Goal: Find specific page/section: Find specific page/section

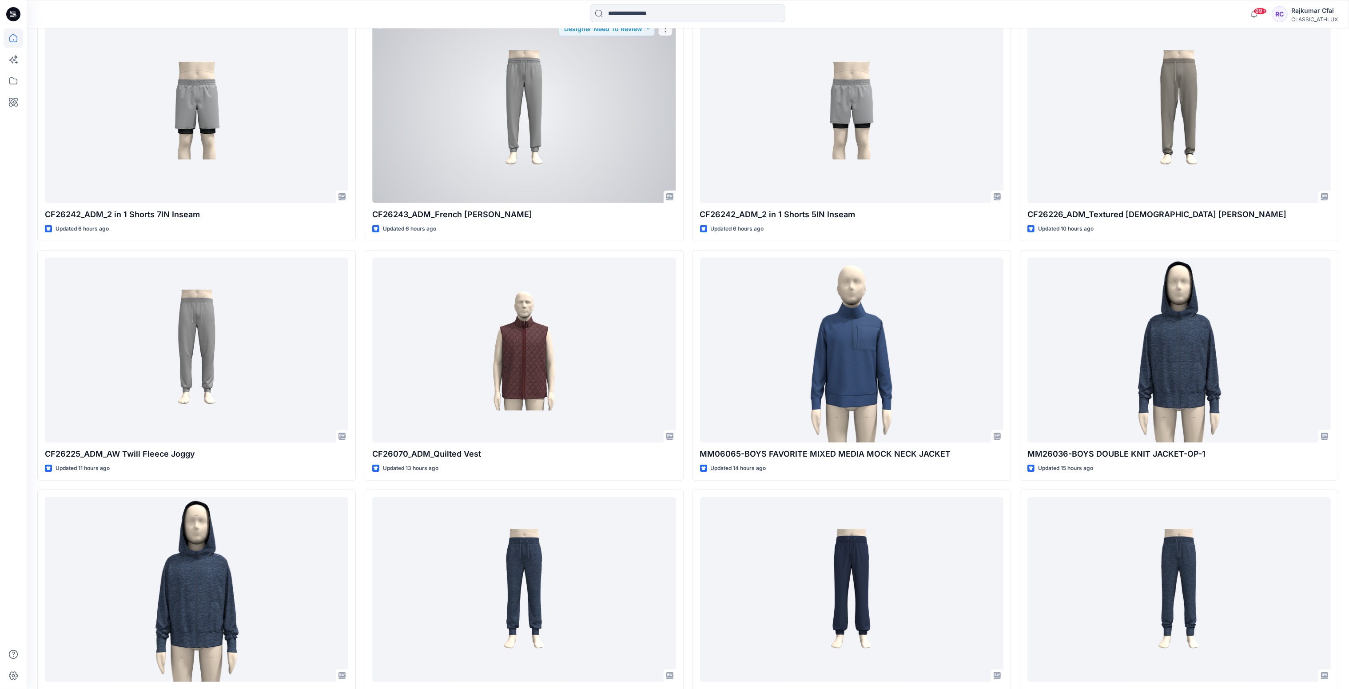
scroll to position [133, 0]
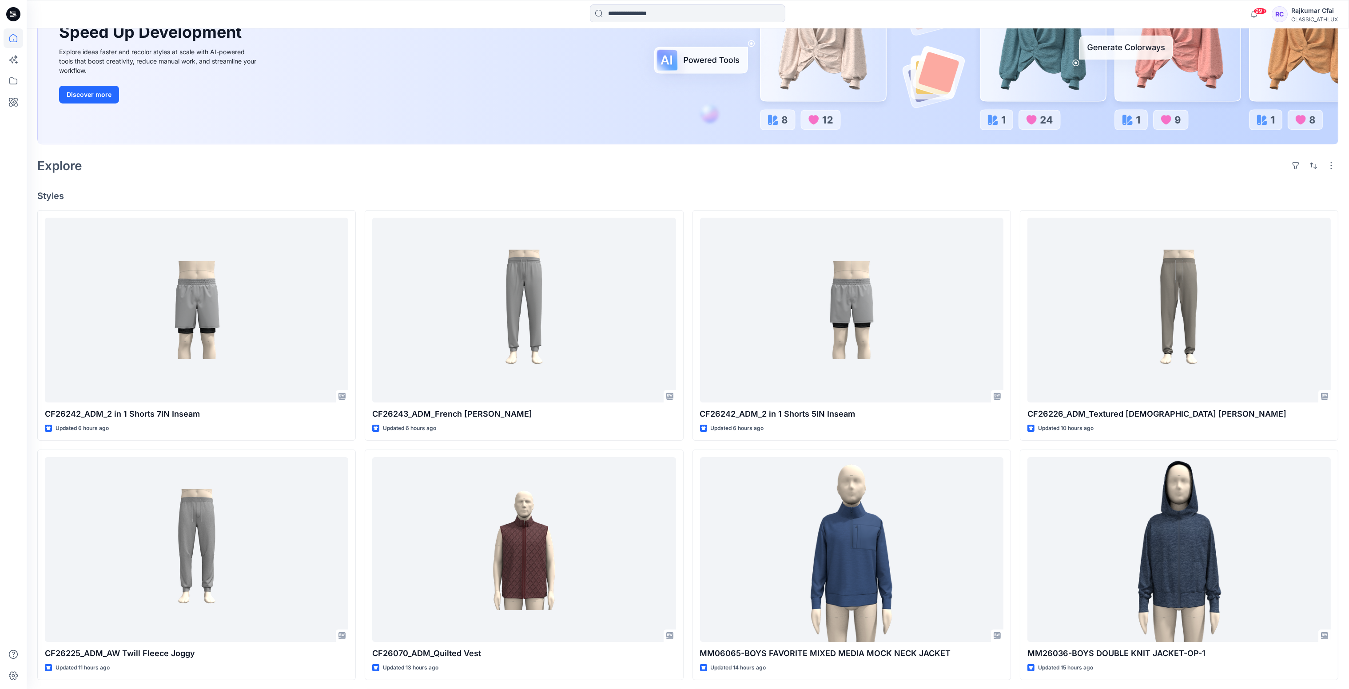
drag, startPoint x: 494, startPoint y: 169, endPoint x: 542, endPoint y: 204, distance: 59.7
click at [494, 170] on div "Explore" at bounding box center [687, 165] width 1301 height 21
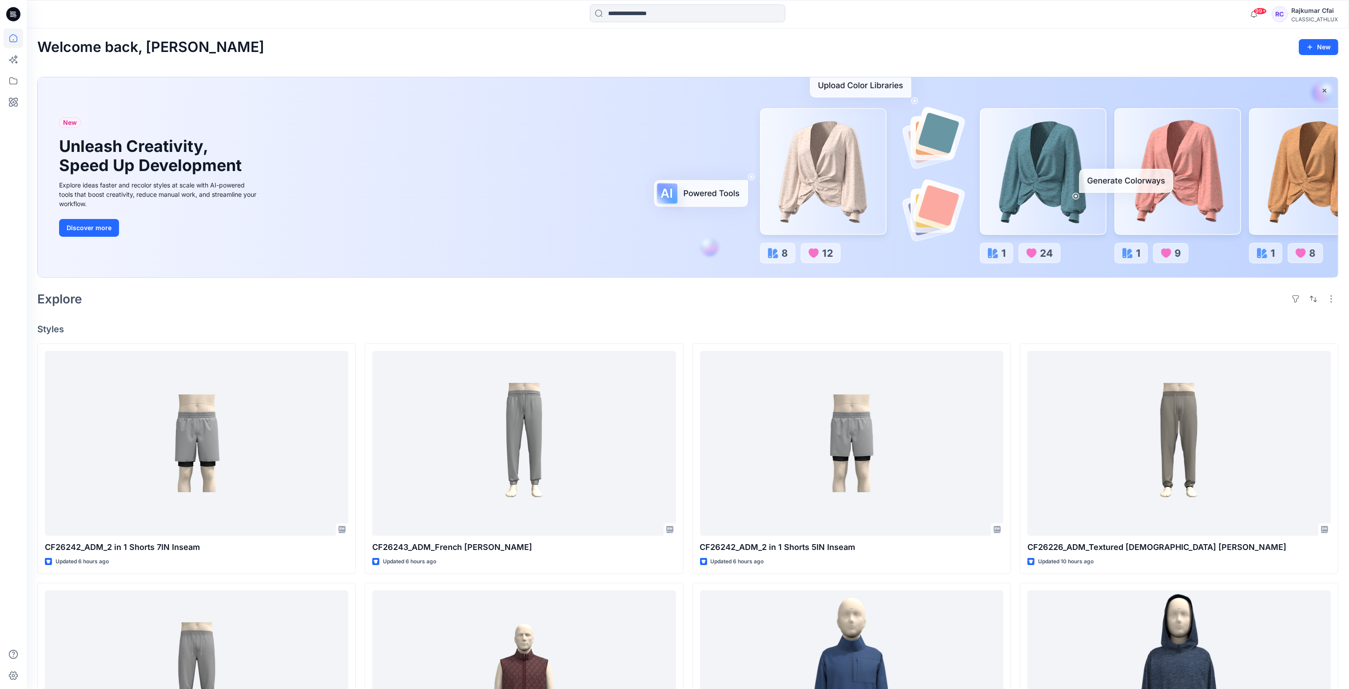
click at [750, 296] on div "Explore" at bounding box center [687, 298] width 1301 height 21
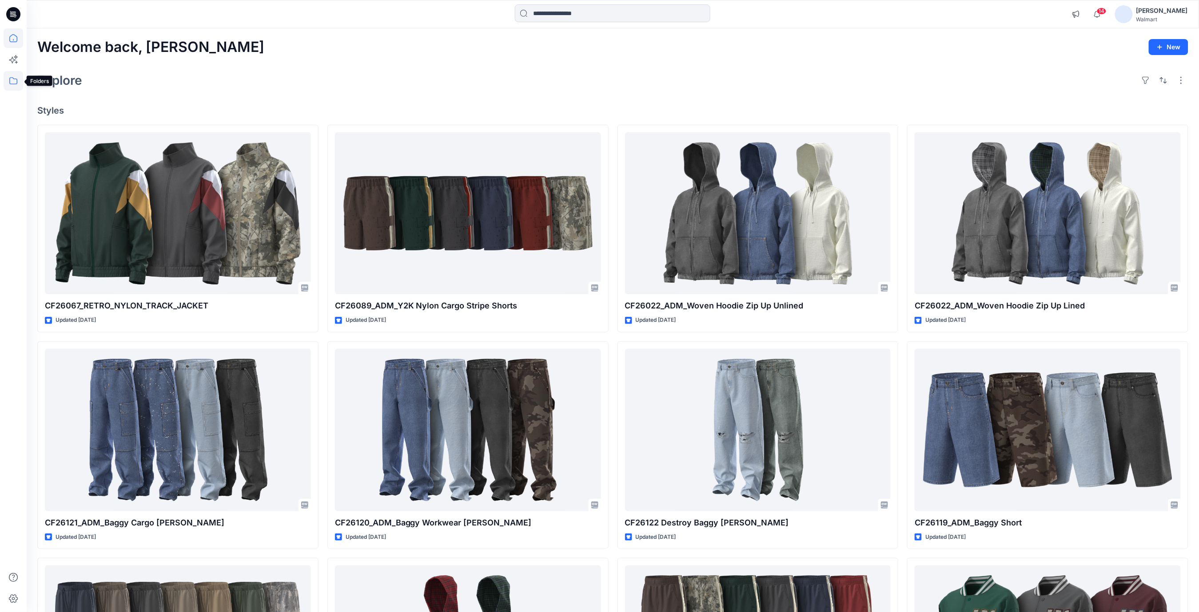
click at [15, 83] on icon at bounding box center [14, 81] width 20 height 20
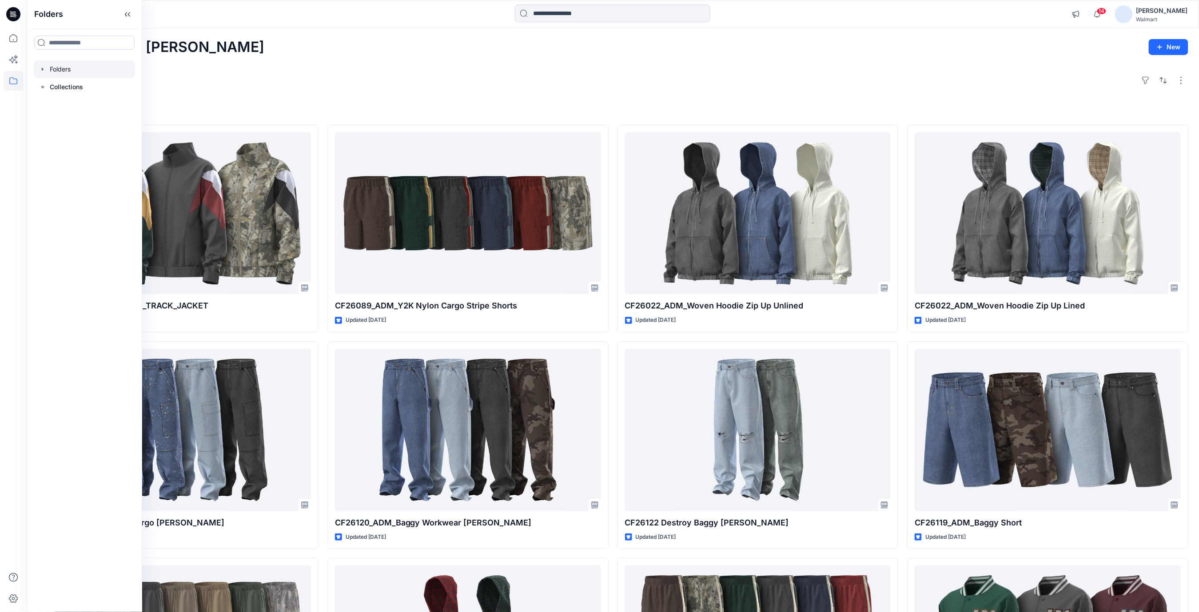
click at [70, 68] on div at bounding box center [84, 69] width 101 height 18
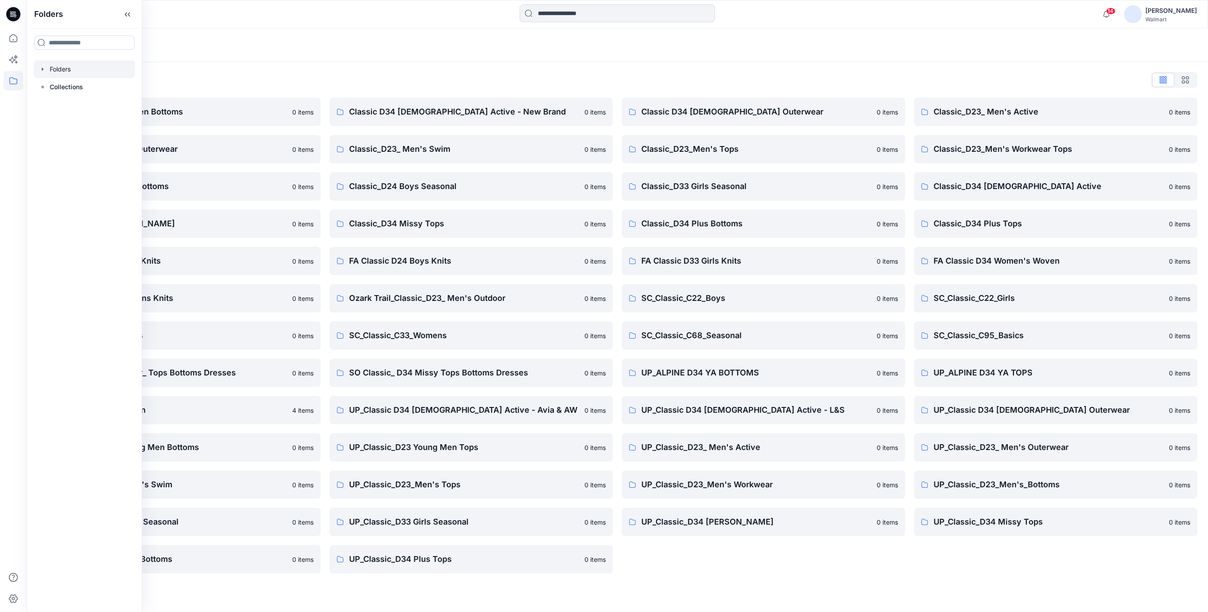
click at [444, 79] on div "Folders List" at bounding box center [617, 80] width 1160 height 14
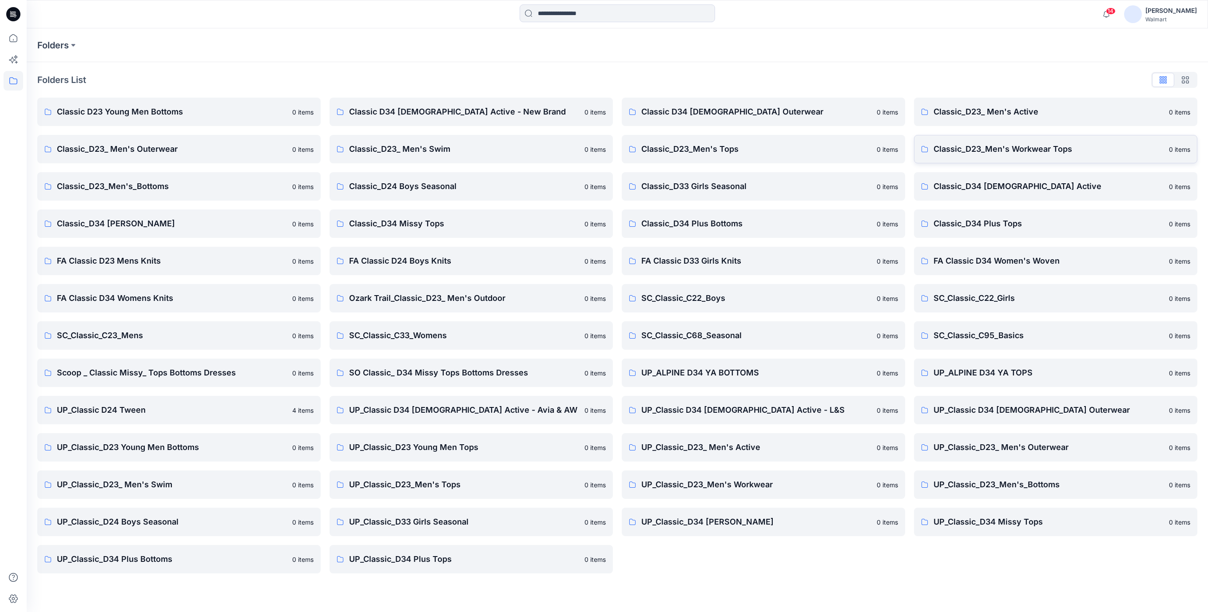
click at [985, 151] on p "Classic_D23_Men's Workwear Tops" at bounding box center [1048, 149] width 230 height 12
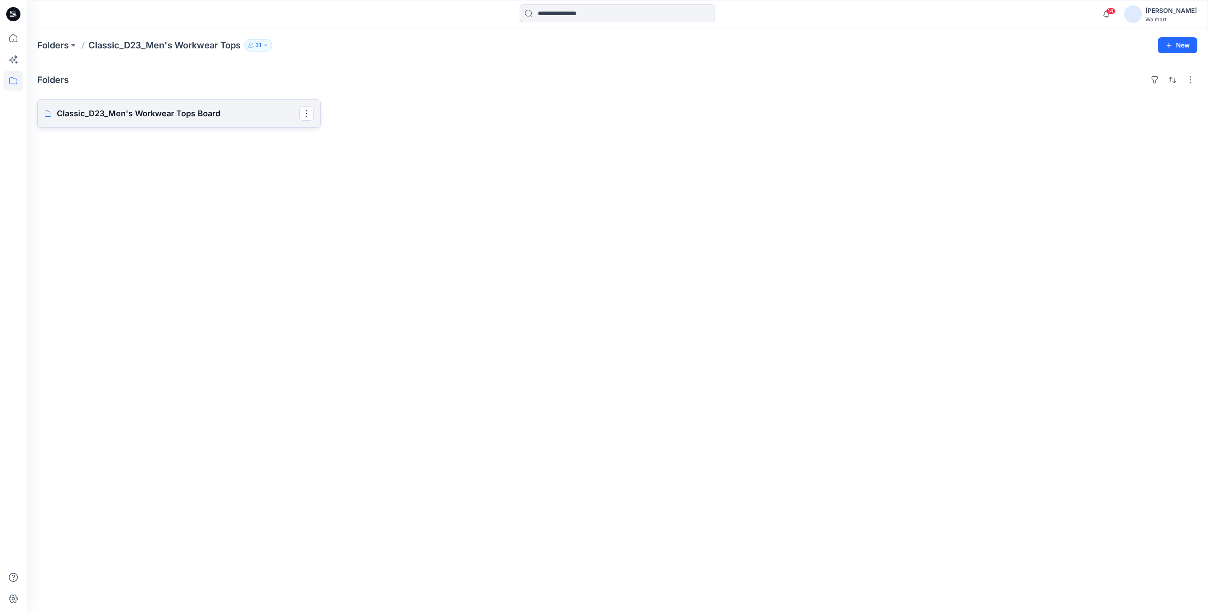
click at [196, 118] on p "Classic_D23_Men's Workwear Tops Board" at bounding box center [178, 113] width 242 height 12
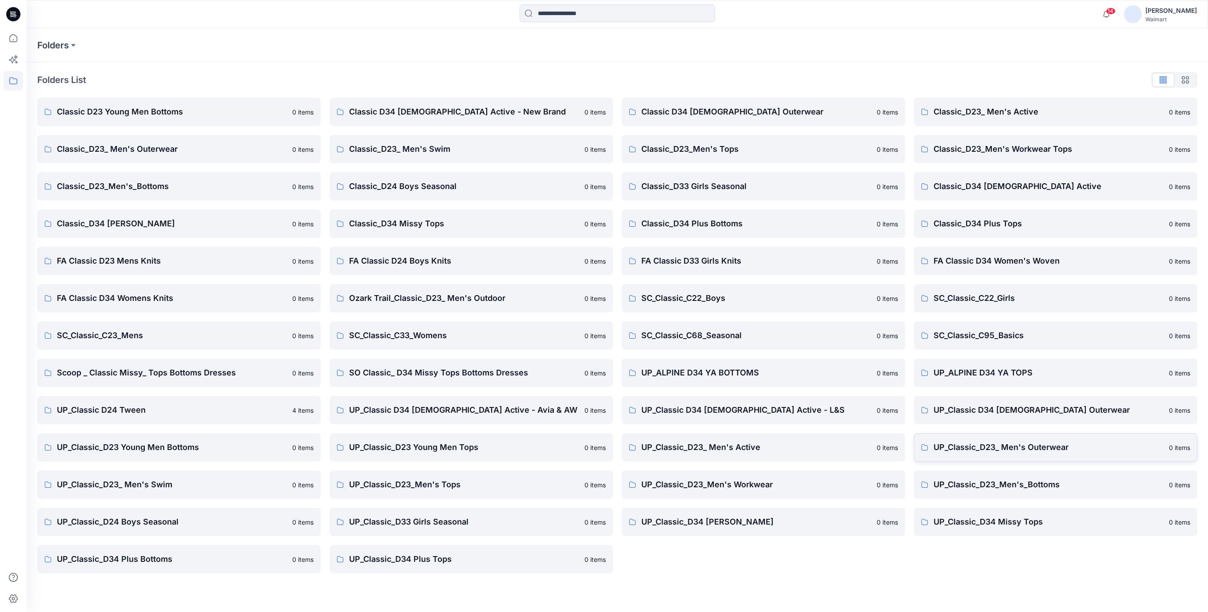
click at [1053, 445] on p "UP_Classic_D23_ Men's Outerwear" at bounding box center [1048, 447] width 230 height 12
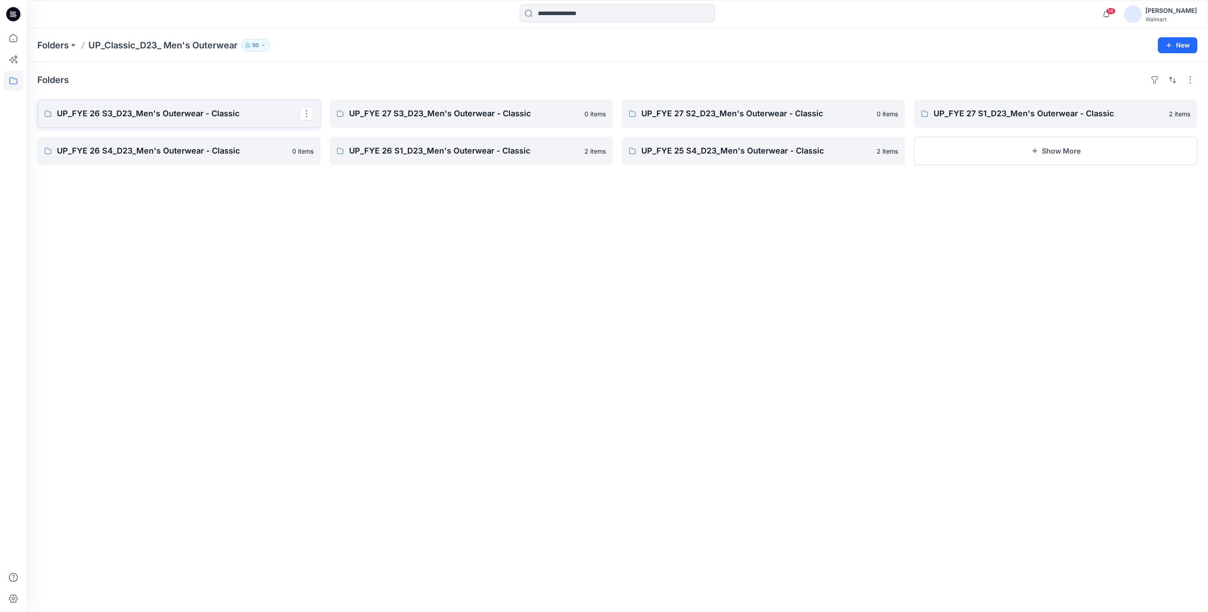
click at [172, 115] on p "UP_FYE 26 S3_D23_Men's Outerwear - Classic" at bounding box center [178, 113] width 242 height 12
click at [446, 119] on p "UP_FYE 27 S3_D23_Men's Outerwear - Classic" at bounding box center [470, 113] width 242 height 12
click at [693, 116] on p "UP_FYE 27 S2_D23_Men's Outerwear - Classic" at bounding box center [762, 113] width 242 height 12
click at [979, 114] on p "UP_FYE 27 S1_D23_Men's Outerwear - Classic" at bounding box center [1054, 113] width 242 height 12
click at [118, 153] on p "UP_FYE 26 S4_D23_Men's Outerwear - Classic" at bounding box center [178, 151] width 242 height 12
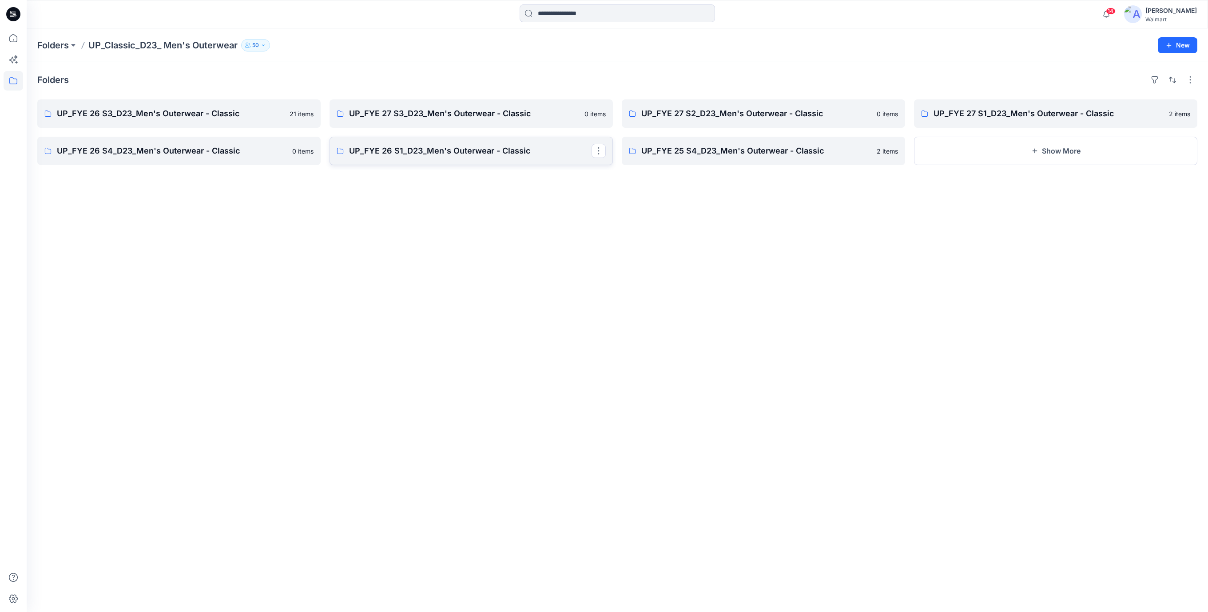
click at [486, 153] on p "UP_FYE 26 S1_D23_Men's Outerwear - Classic" at bounding box center [470, 151] width 242 height 12
click at [689, 152] on p "UP_FYE 25 S4_D23_Men's Outerwear - Classic" at bounding box center [762, 151] width 242 height 12
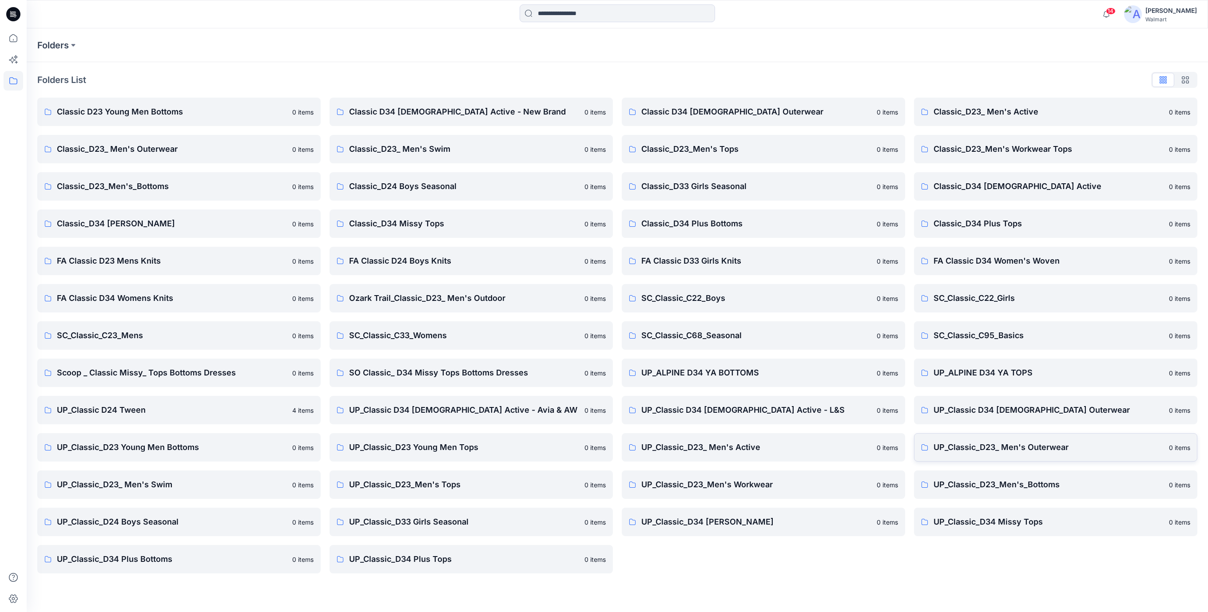
click at [1041, 447] on p "UP_Classic_D23_ Men's Outerwear" at bounding box center [1048, 447] width 230 height 12
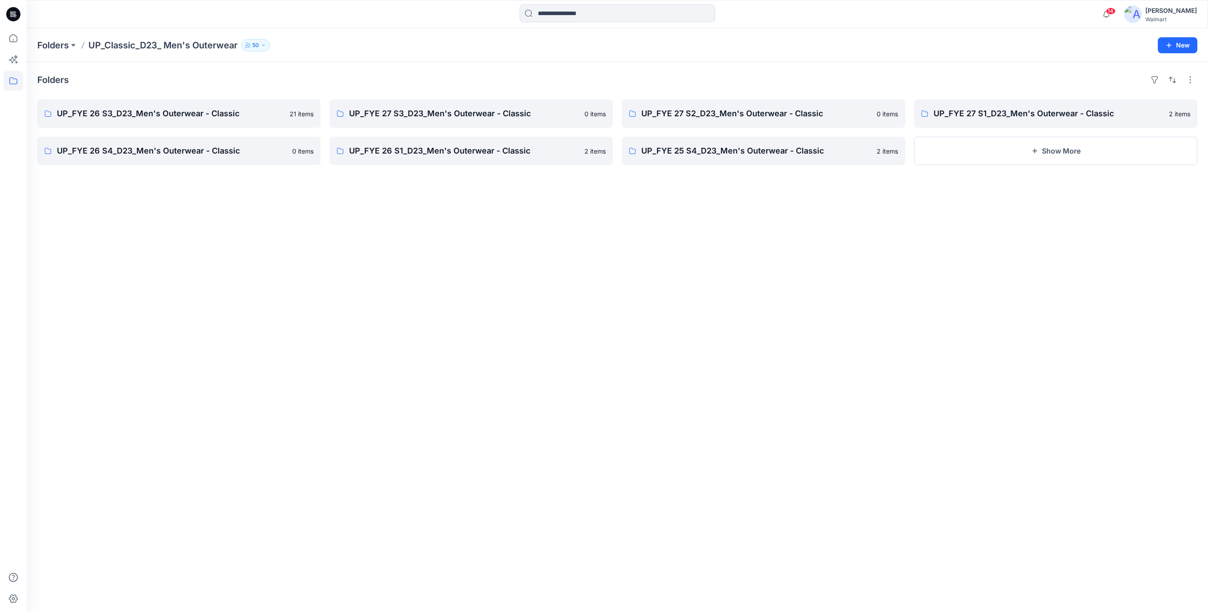
click at [12, 18] on icon at bounding box center [13, 14] width 14 height 14
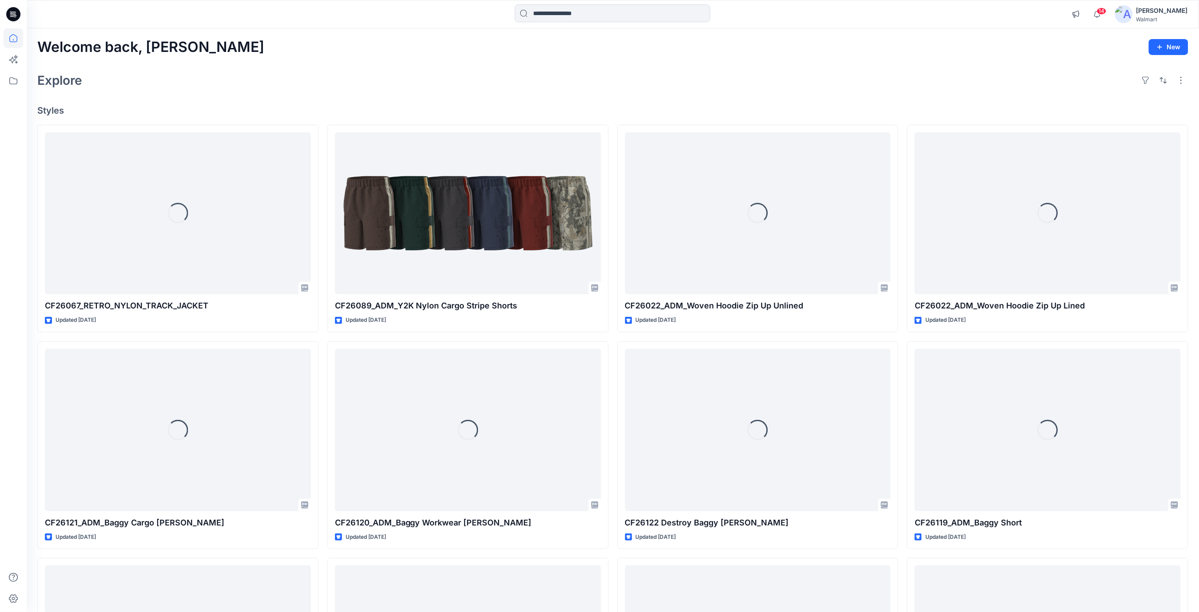
click at [356, 52] on div "Welcome back, Rajesh New" at bounding box center [612, 47] width 1151 height 16
click at [12, 10] on icon at bounding box center [13, 14] width 14 height 14
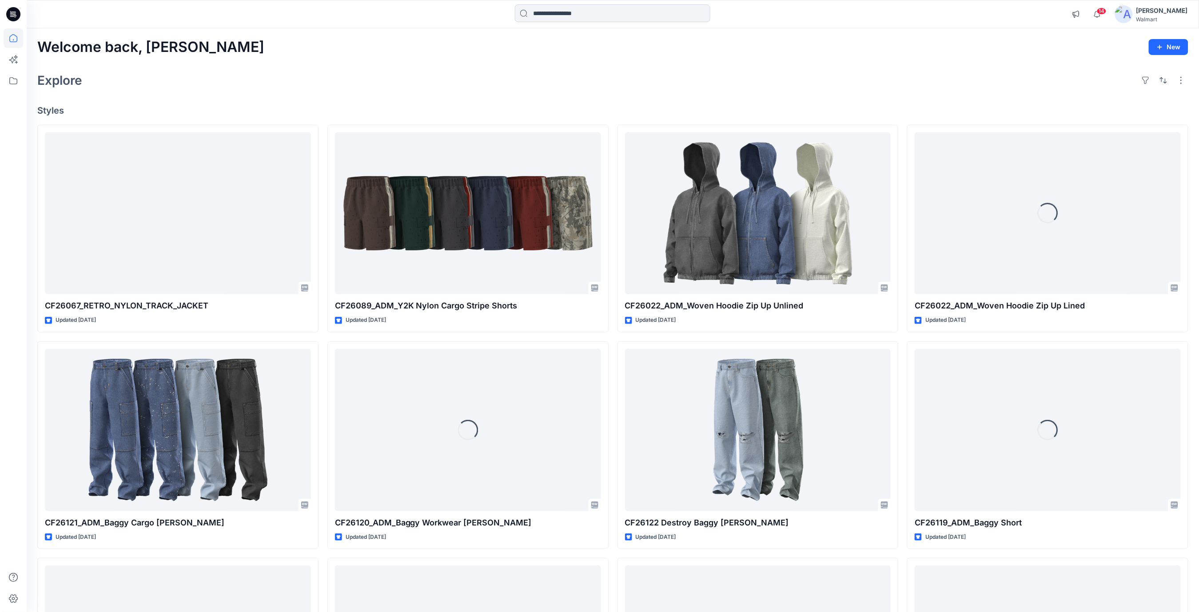
drag, startPoint x: 318, startPoint y: 75, endPoint x: 609, endPoint y: 8, distance: 298.5
click at [319, 75] on div "Explore" at bounding box center [612, 80] width 1151 height 21
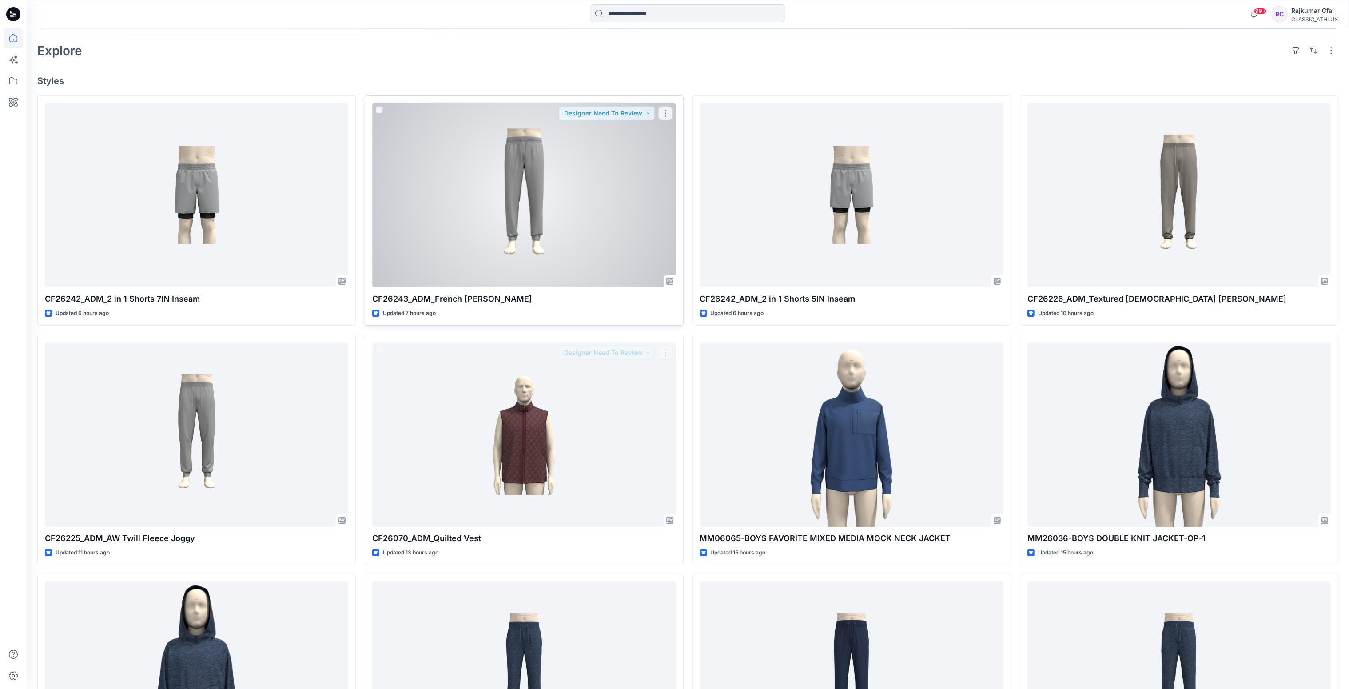
scroll to position [199, 0]
